Goal: Information Seeking & Learning: Learn about a topic

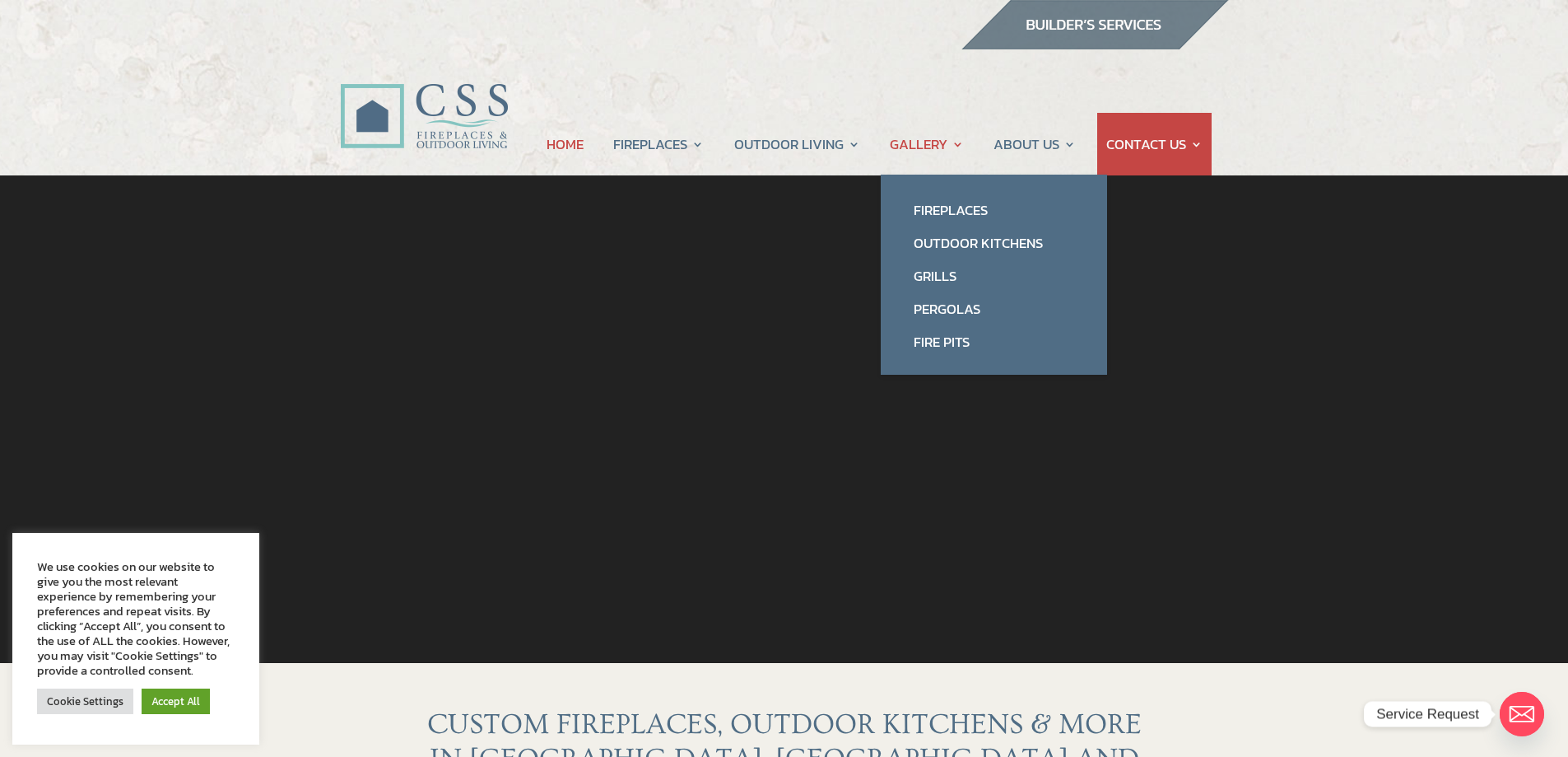
click at [948, 152] on link "GALLERY" at bounding box center [927, 145] width 74 height 63
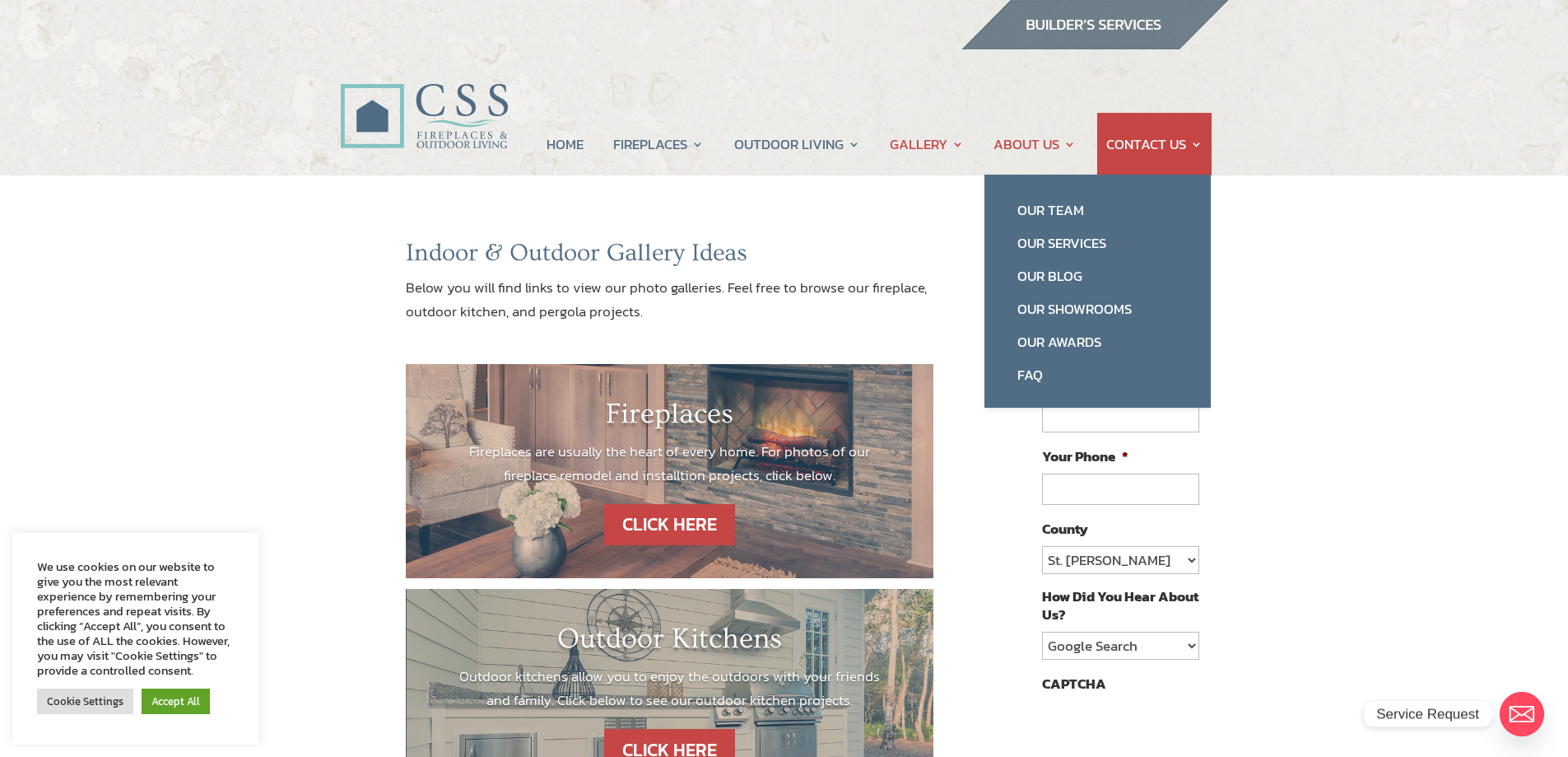
click at [1031, 147] on link "ABOUT US" at bounding box center [1035, 145] width 83 height 63
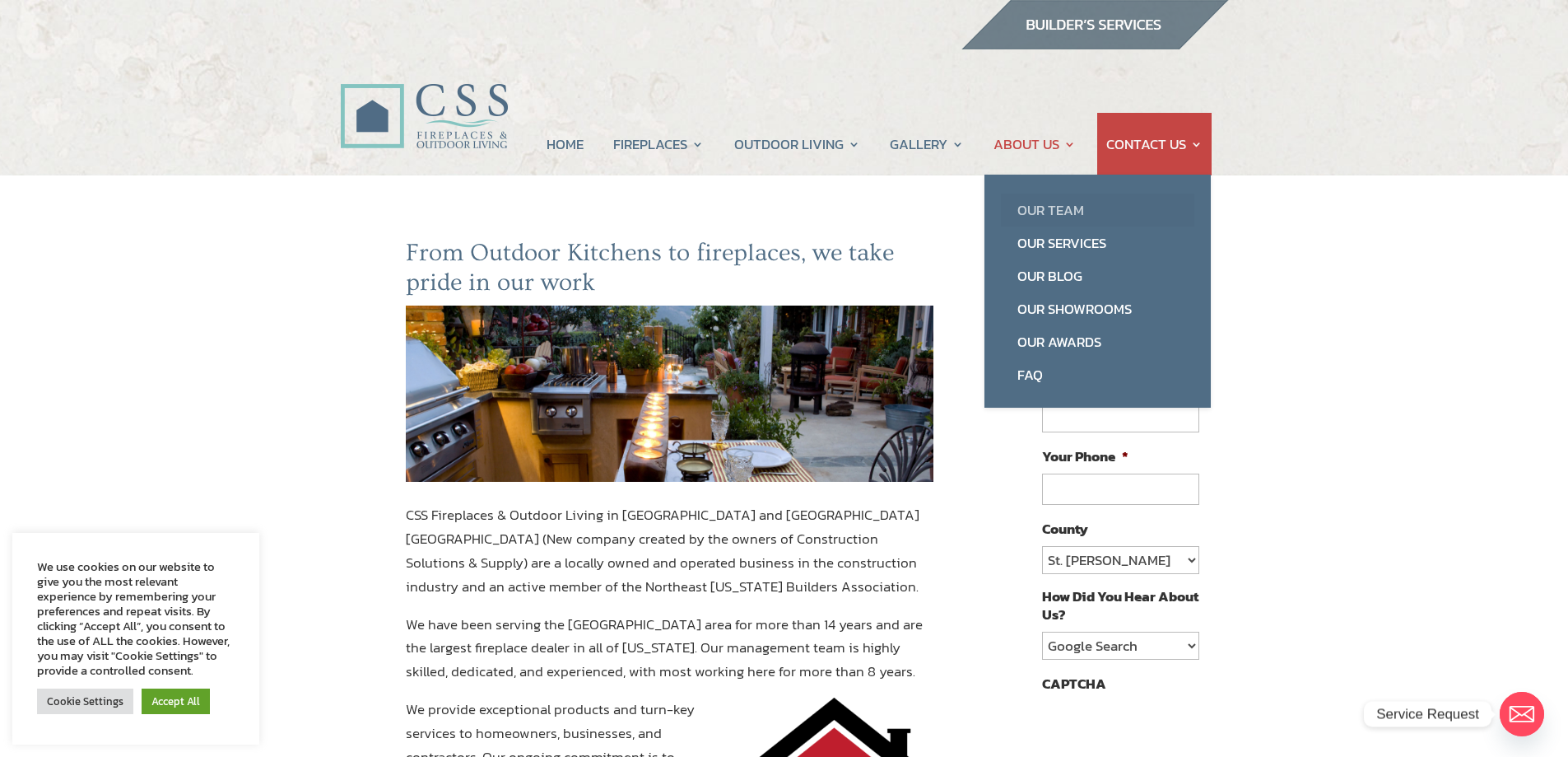
click at [1039, 207] on link "Our Team" at bounding box center [1098, 210] width 194 height 33
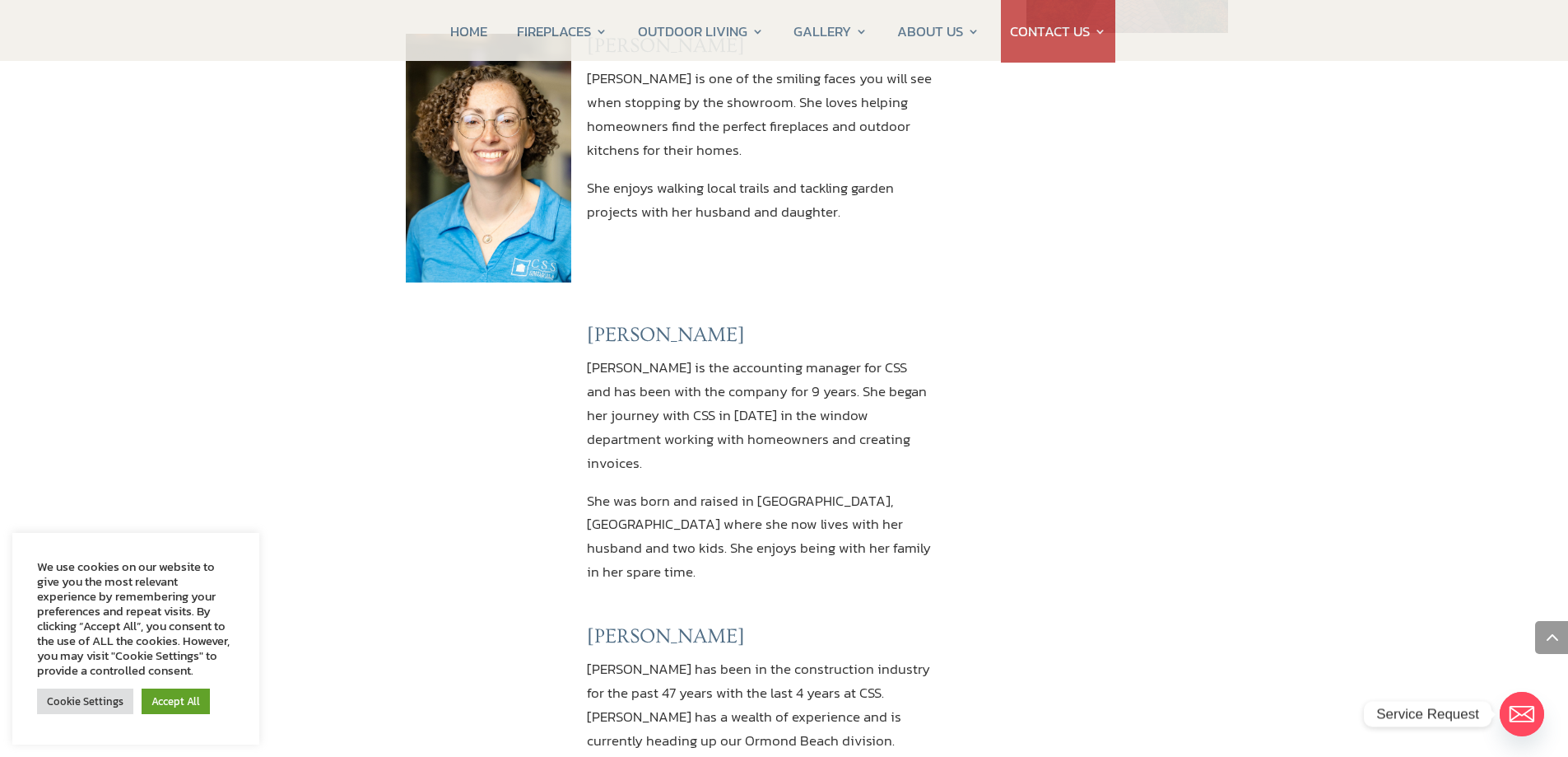
scroll to position [1483, 0]
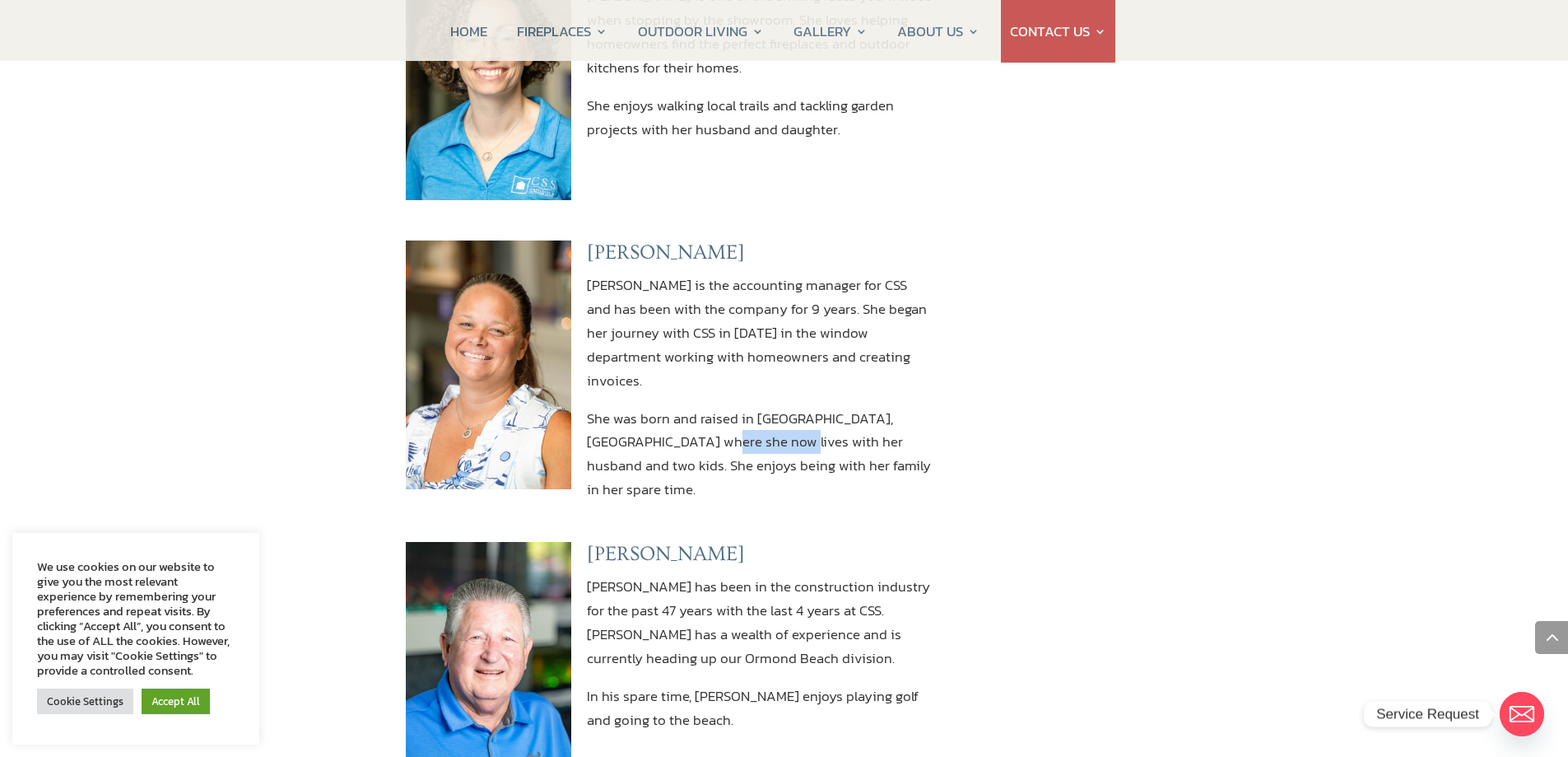
drag, startPoint x: 752, startPoint y: 421, endPoint x: 672, endPoint y: 416, distance: 80.2
click at [672, 416] on p "She was born and raised in [GEOGRAPHIC_DATA], [GEOGRAPHIC_DATA] where she now l…" at bounding box center [760, 454] width 346 height 95
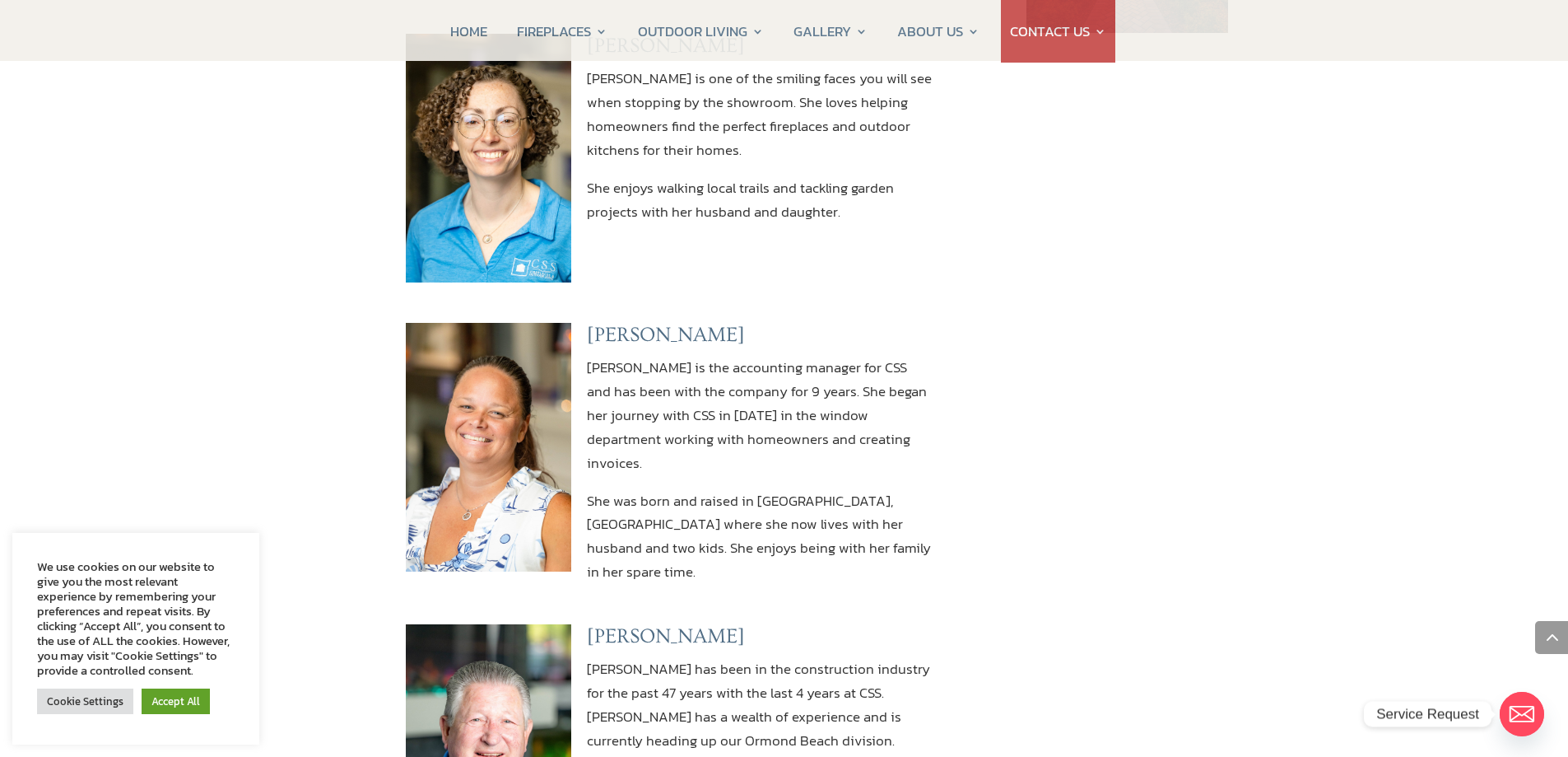
click at [880, 560] on div "[PERSON_NAME] [PERSON_NAME] is the accounting manager for CSS and has been with…" at bounding box center [670, 452] width 529 height 302
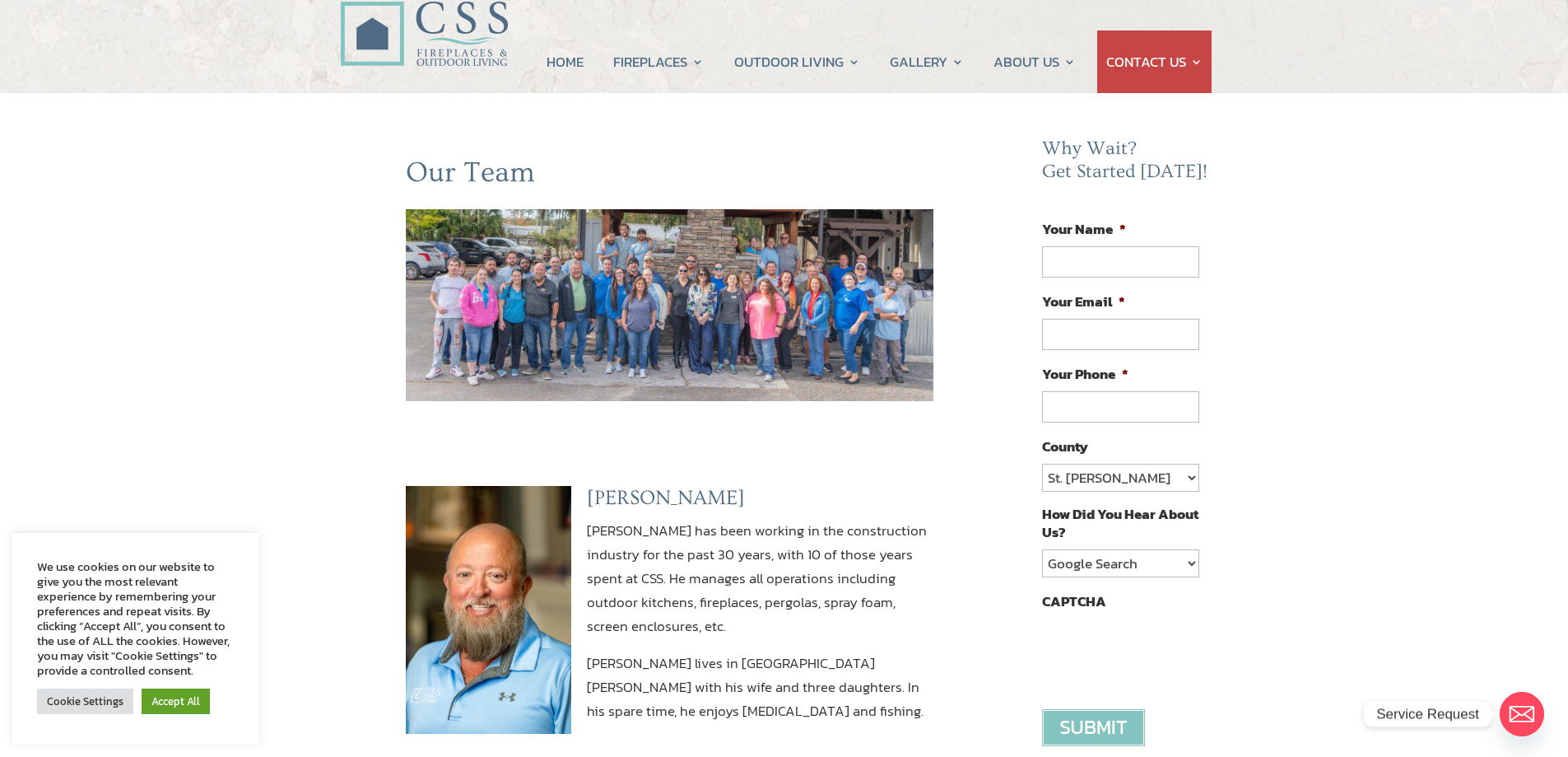
scroll to position [0, 0]
